Goal: Transaction & Acquisition: Book appointment/travel/reservation

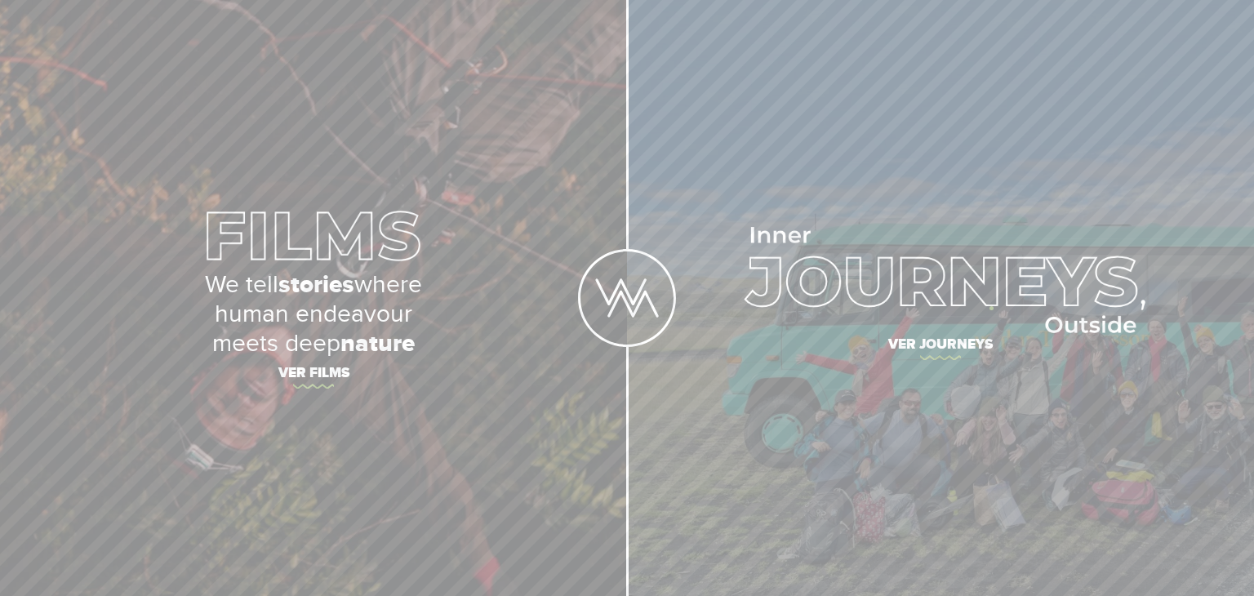
click at [991, 308] on img at bounding box center [940, 280] width 409 height 106
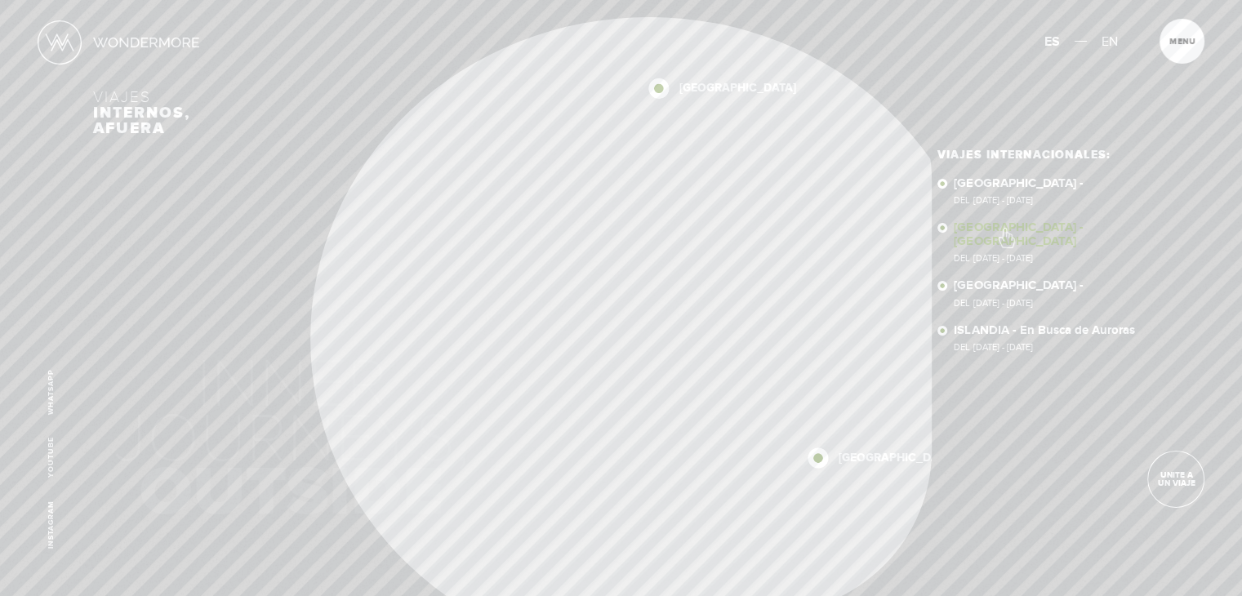
click at [1005, 229] on link "NEPAL - NEPAL Del 11 - 23 NOV 2025" at bounding box center [1050, 242] width 195 height 42
